Goal: Book appointment/travel/reservation

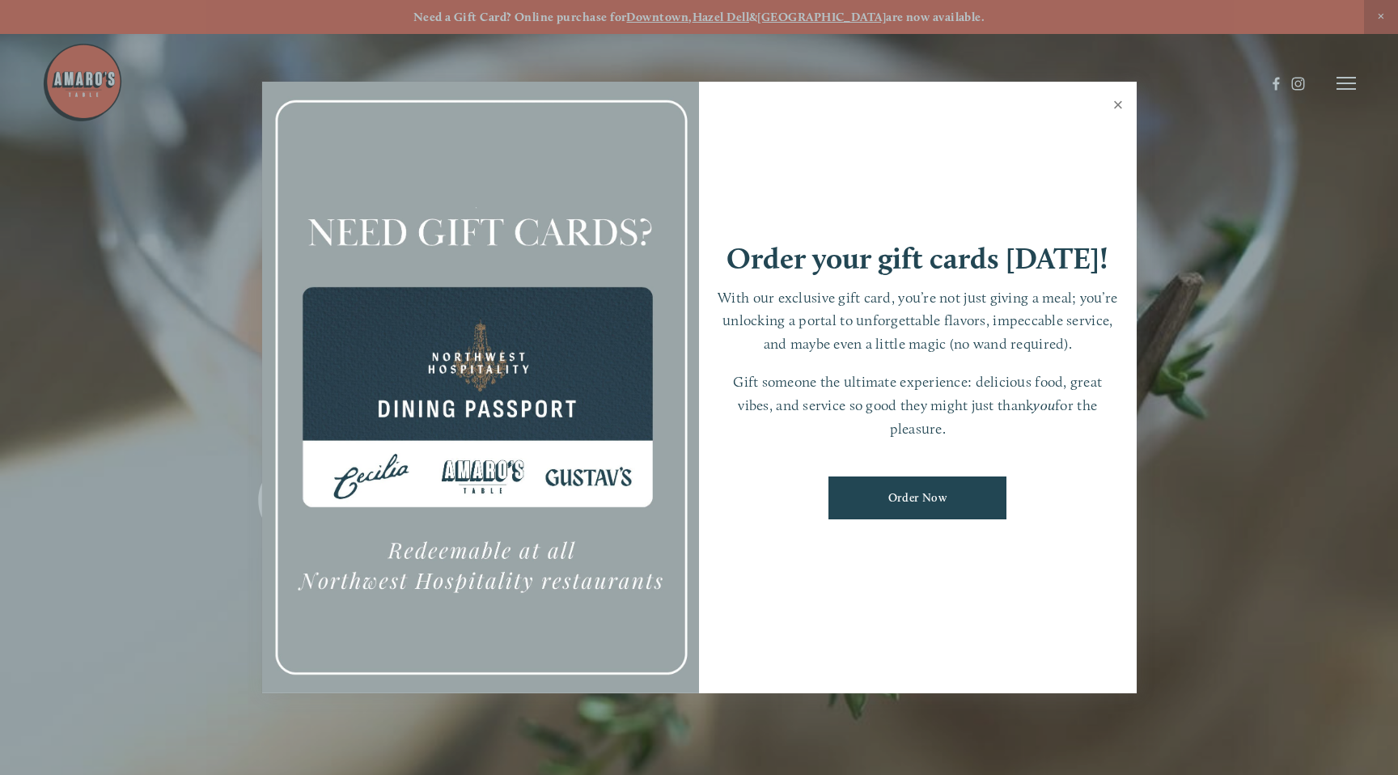
click at [1119, 109] on link "Close" at bounding box center [1119, 106] width 32 height 45
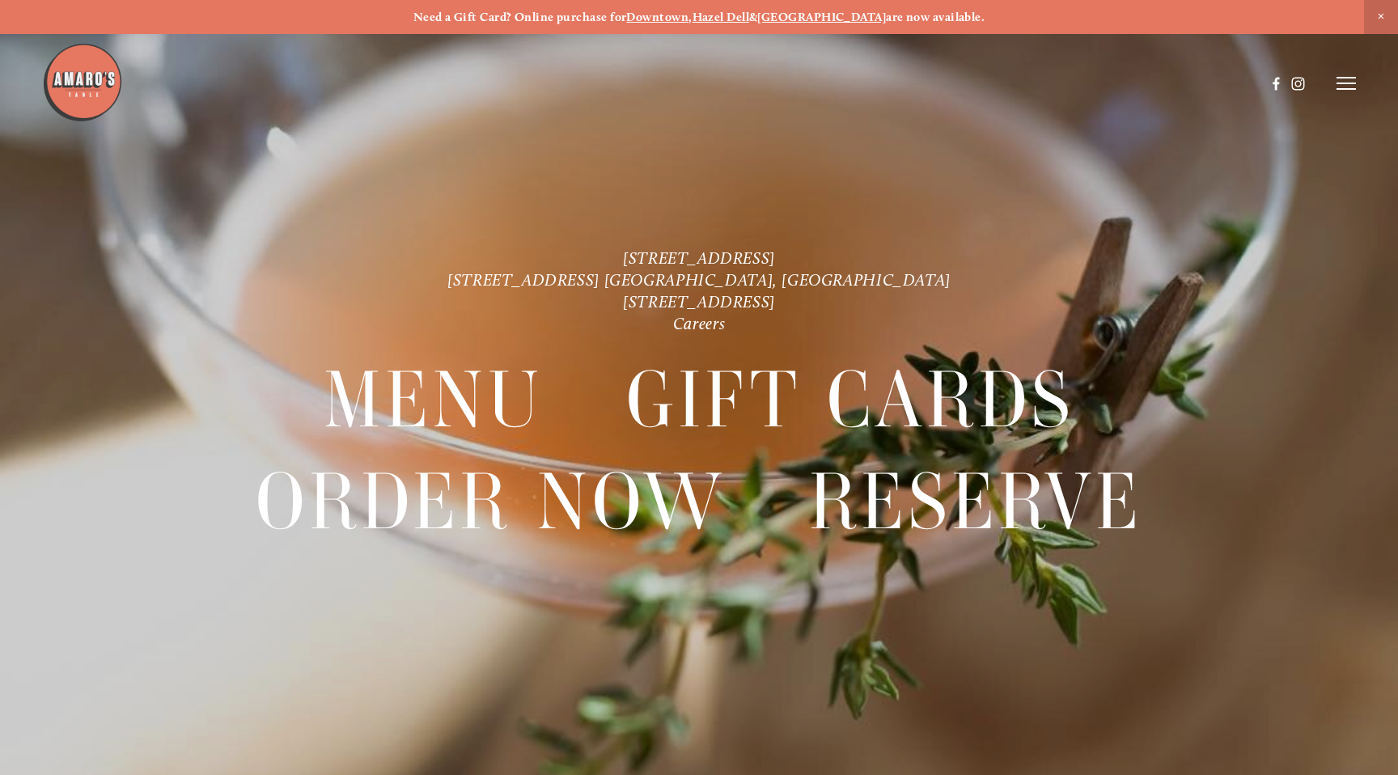
click at [689, 17] on strong "Downtown" at bounding box center [657, 17] width 62 height 15
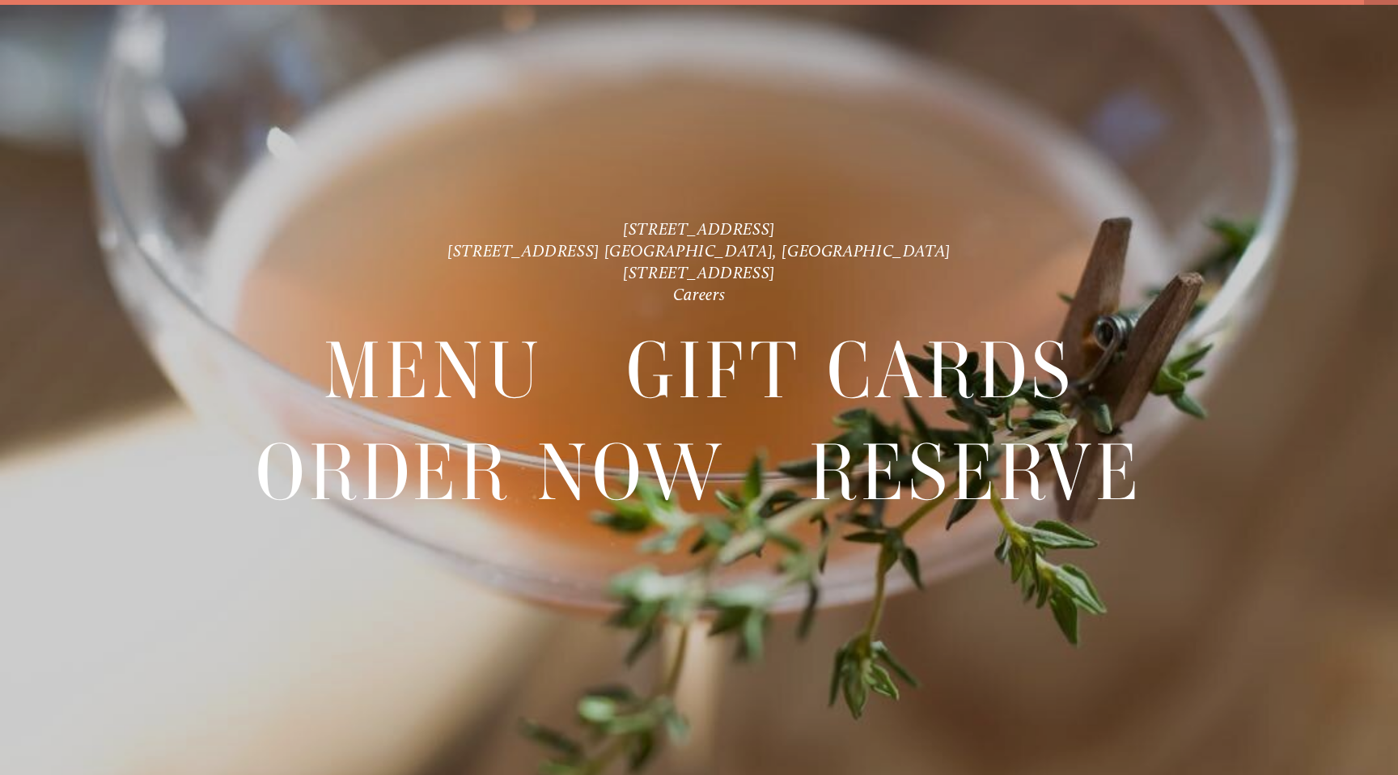
scroll to position [34, 0]
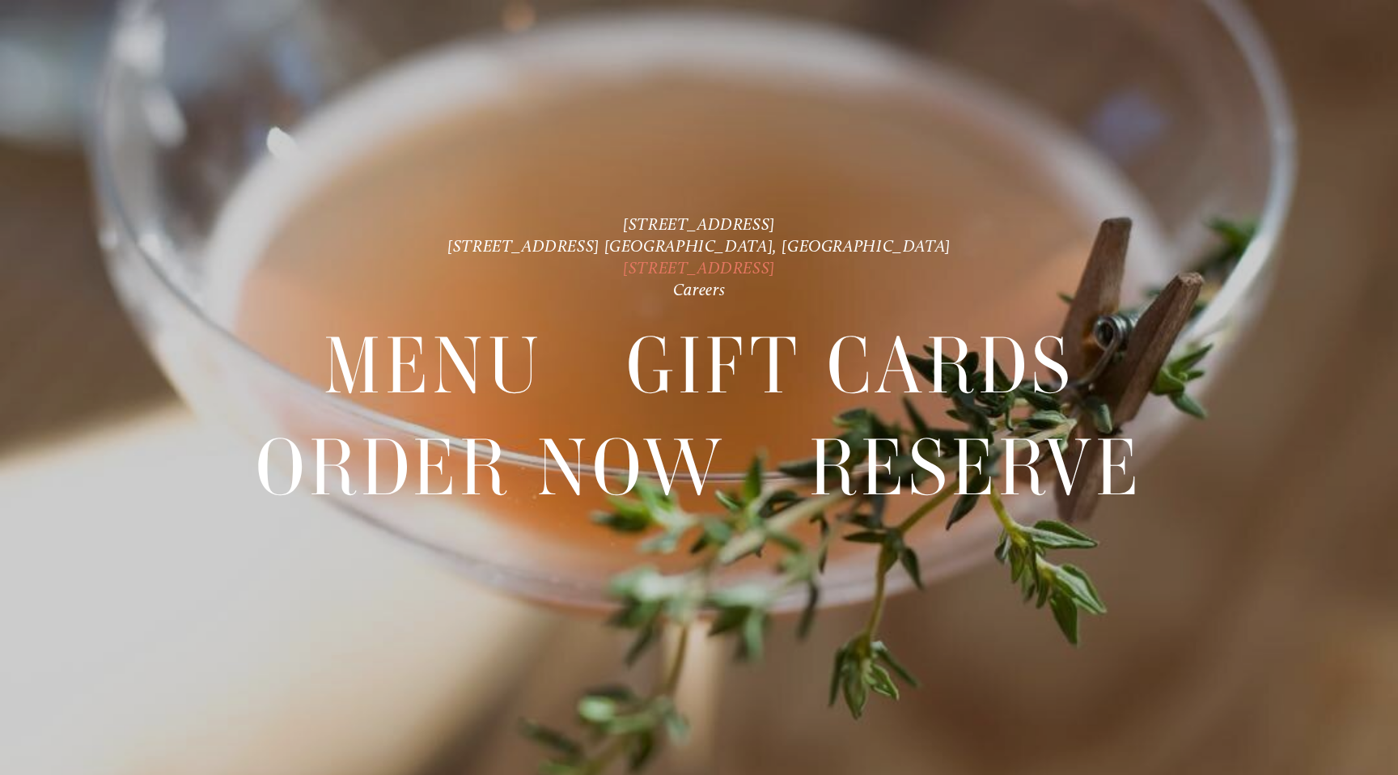
click at [722, 268] on link "[STREET_ADDRESS]" at bounding box center [699, 267] width 152 height 19
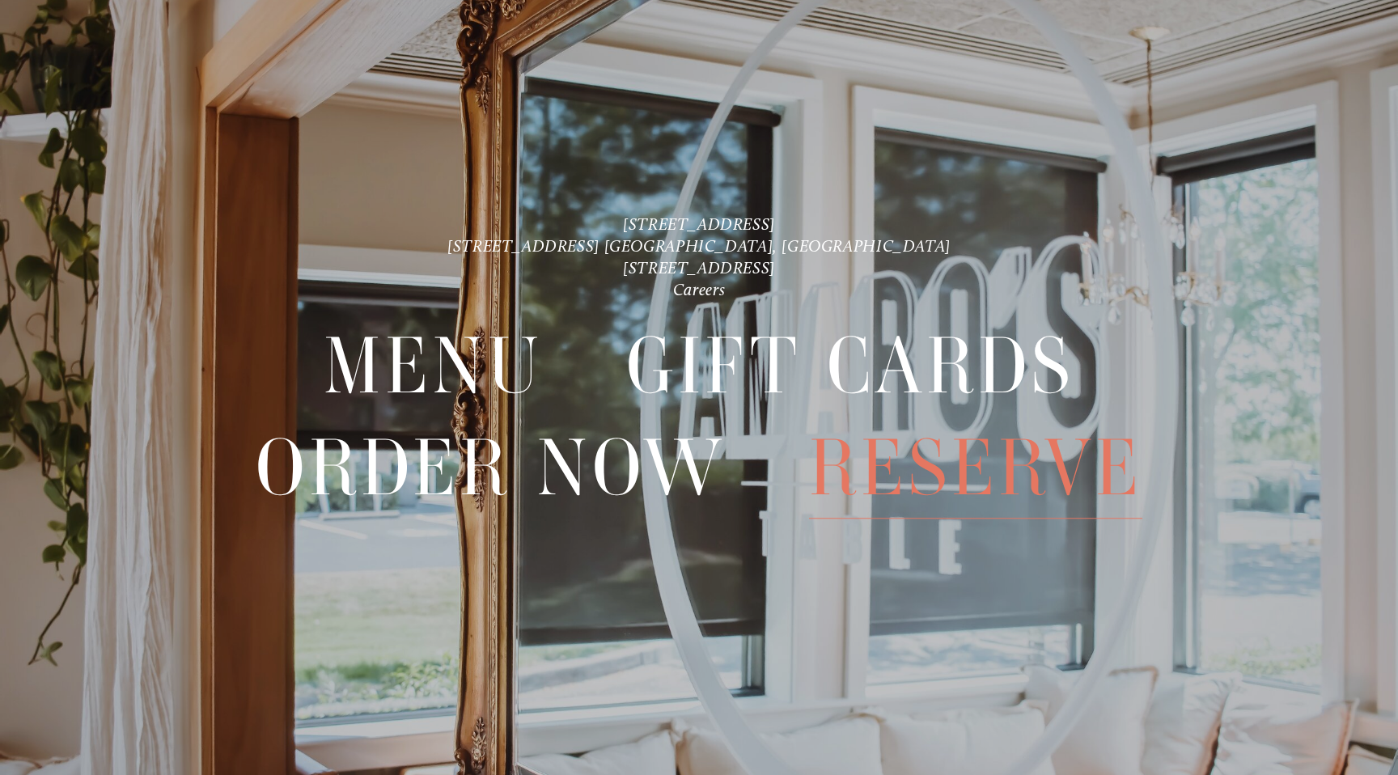
click at [943, 465] on span "Reserve" at bounding box center [975, 468] width 333 height 101
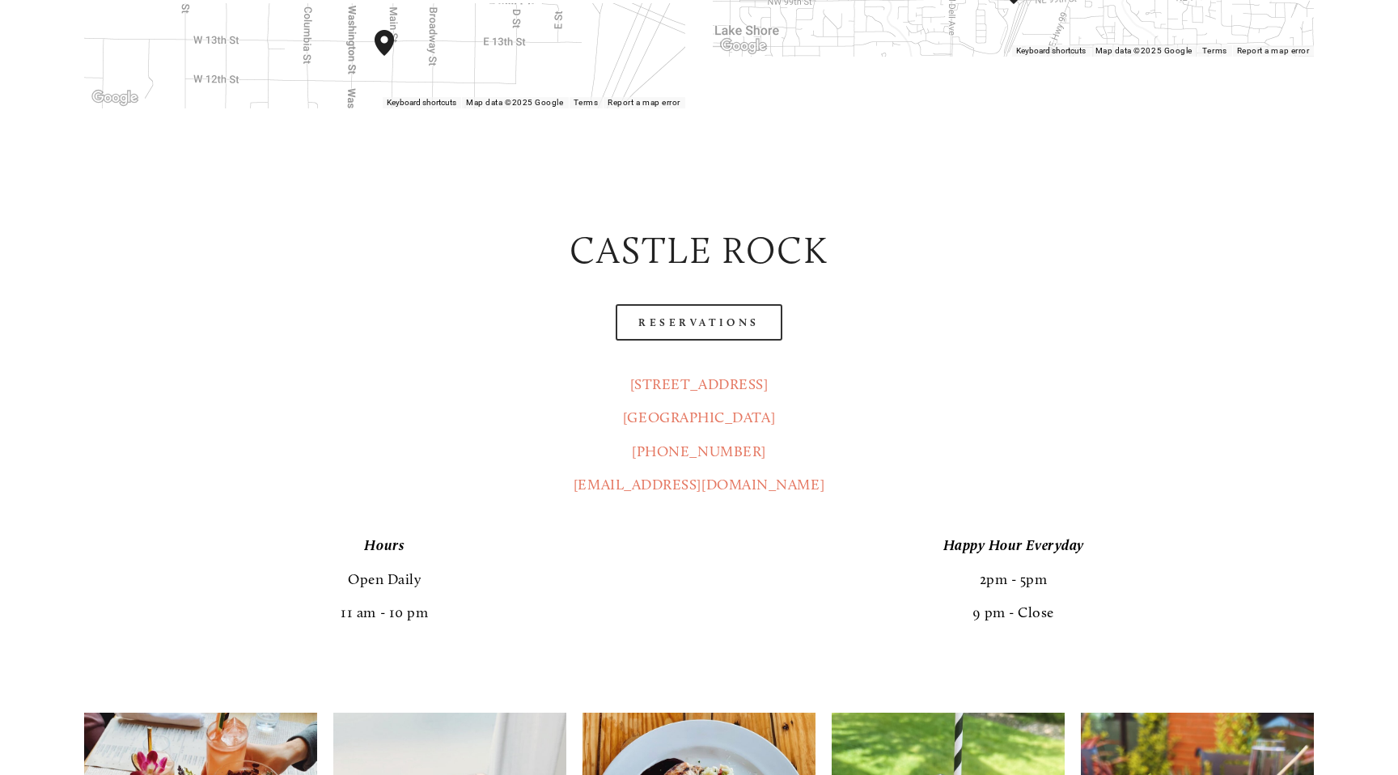
scroll to position [758, 0]
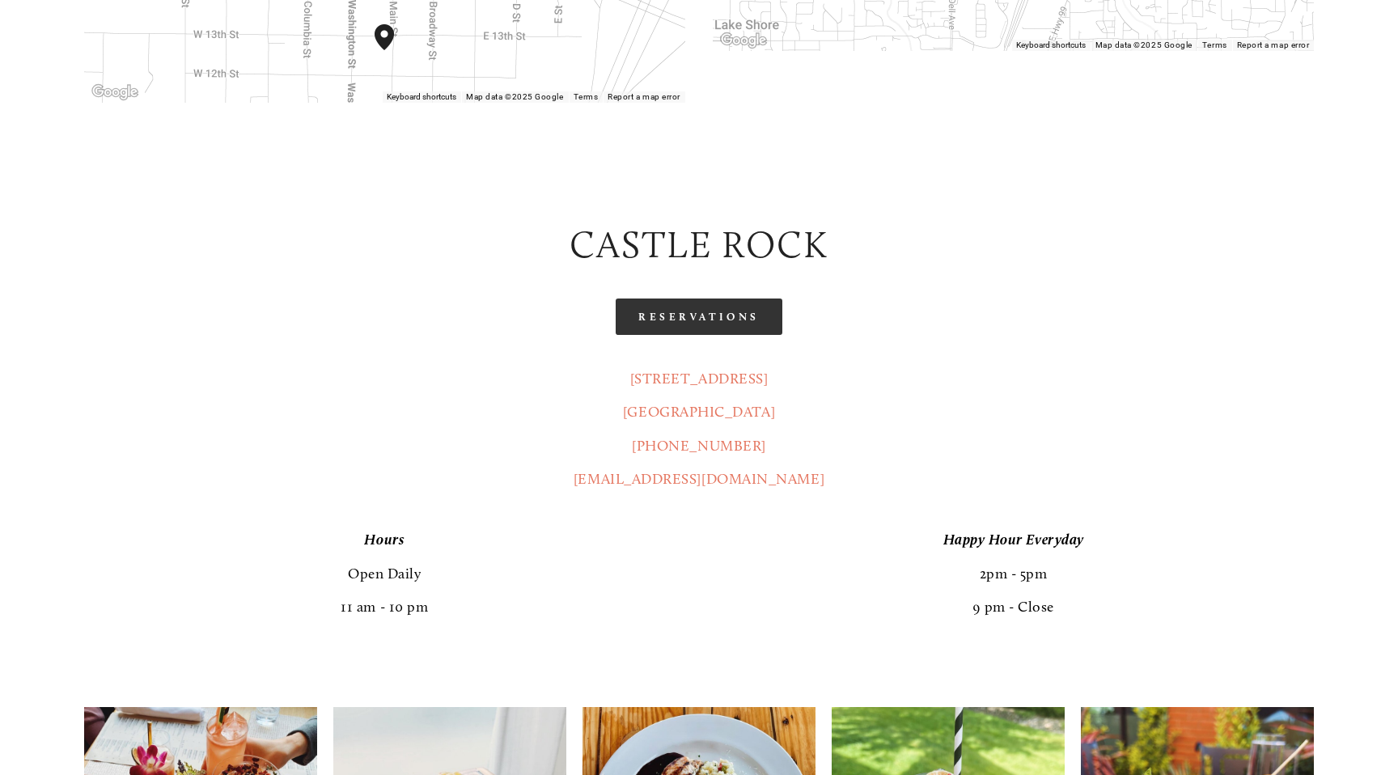
click at [713, 299] on link "Reservations" at bounding box center [699, 317] width 167 height 36
